Goal: Information Seeking & Learning: Learn about a topic

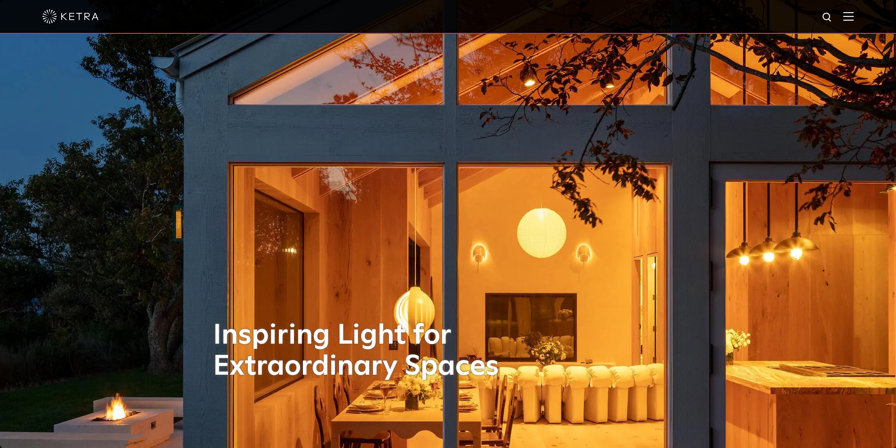
click at [850, 18] on div at bounding box center [447, 16] width 811 height 33
click at [854, 20] on img at bounding box center [848, 16] width 10 height 9
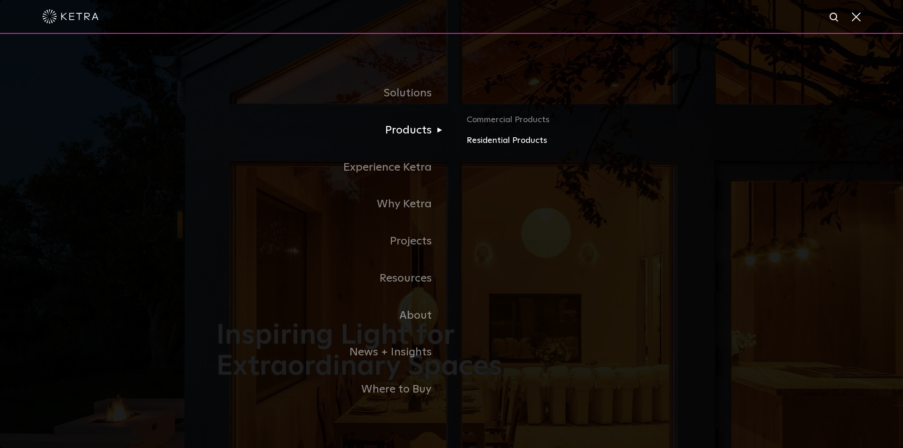
click at [512, 146] on link "Residential Products" at bounding box center [577, 141] width 220 height 14
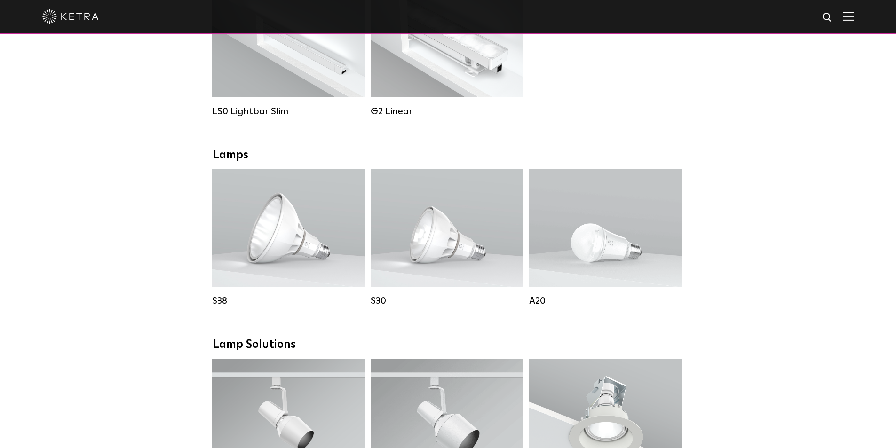
scroll to position [517, 0]
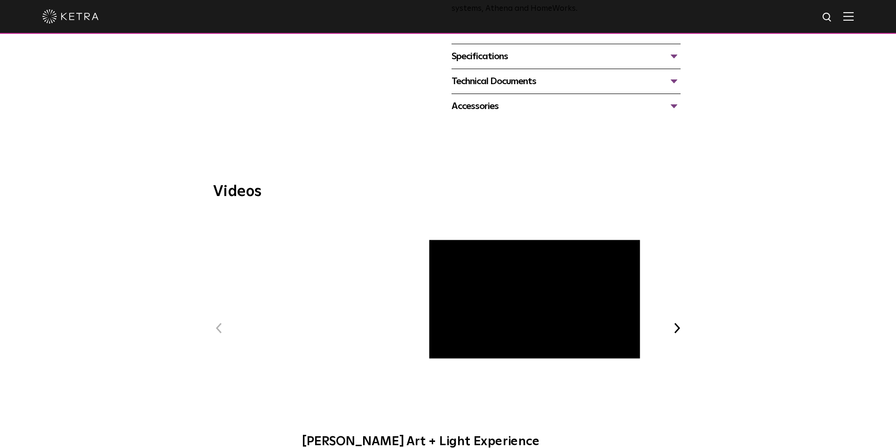
scroll to position [233, 0]
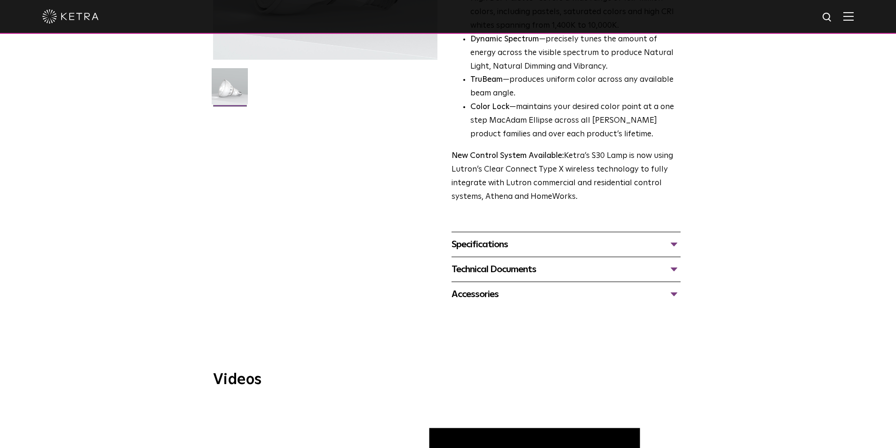
click at [677, 245] on div "Specifications" at bounding box center [565, 244] width 229 height 15
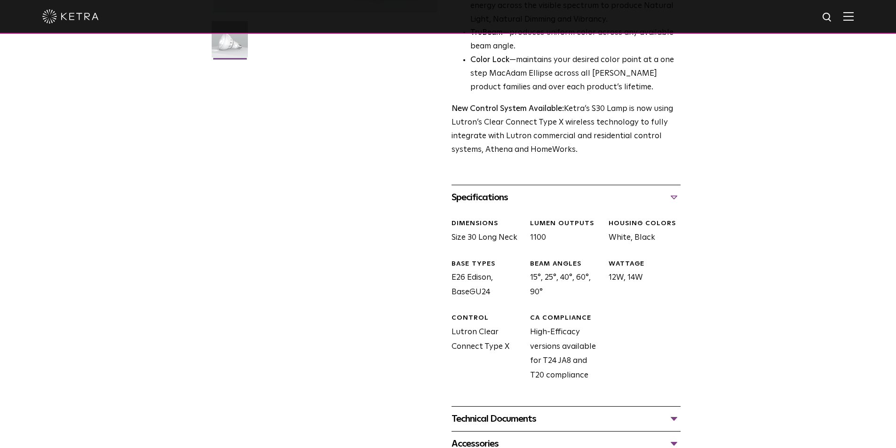
scroll to position [327, 0]
